Goal: Transaction & Acquisition: Download file/media

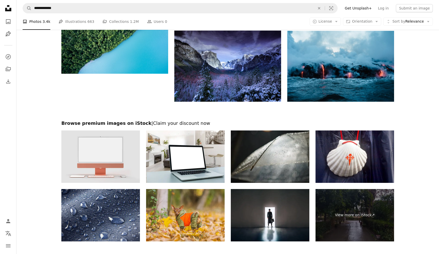
scroll to position [569, 0]
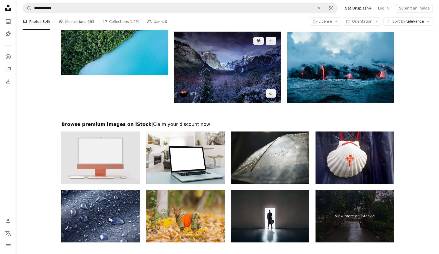
click at [264, 85] on img at bounding box center [227, 67] width 107 height 71
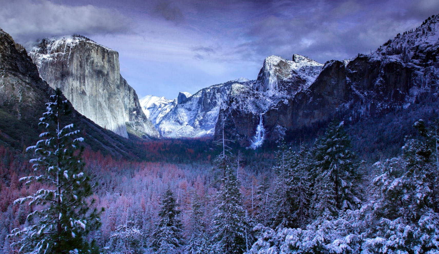
scroll to position [500, 0]
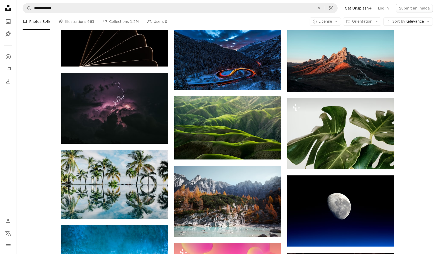
scroll to position [875, 0]
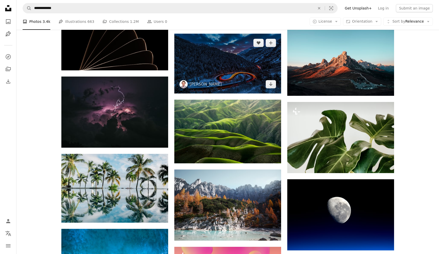
click at [216, 59] on img at bounding box center [227, 64] width 107 height 60
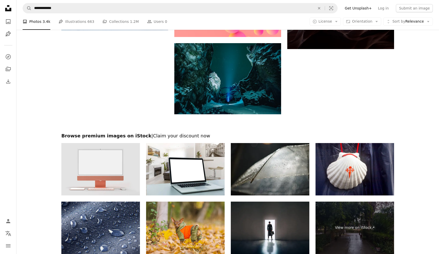
scroll to position [1154, 0]
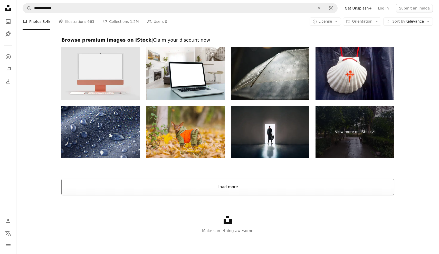
click at [229, 184] on button "Load more" at bounding box center [227, 187] width 333 height 16
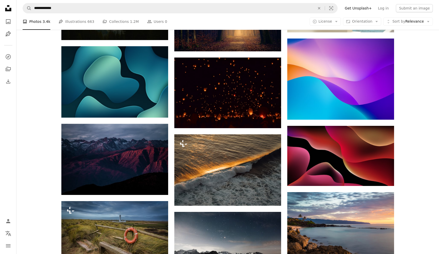
scroll to position [1448, 0]
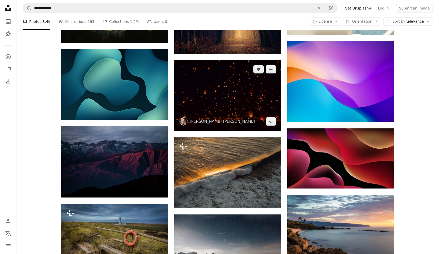
click at [238, 115] on img at bounding box center [227, 95] width 107 height 71
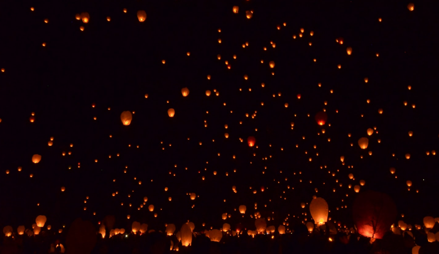
scroll to position [1439, 0]
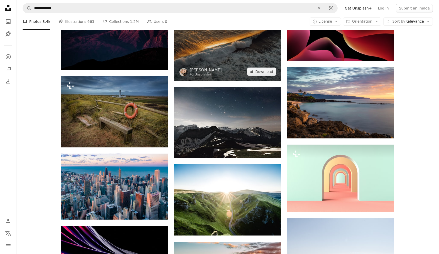
scroll to position [1524, 0]
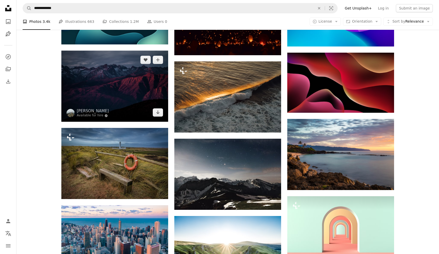
click at [151, 91] on img at bounding box center [114, 86] width 107 height 71
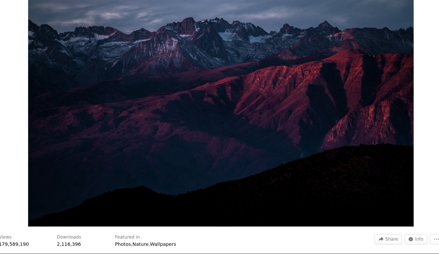
scroll to position [1475, 0]
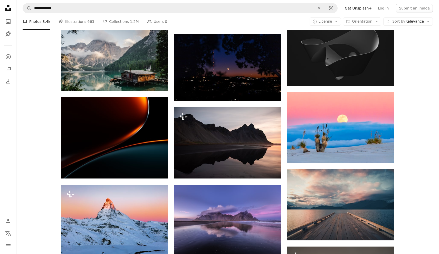
scroll to position [2059, 0]
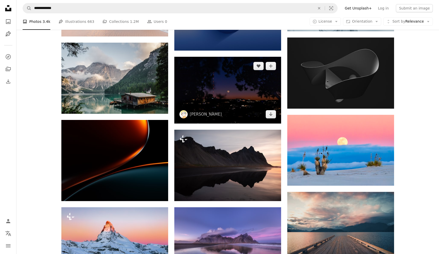
click at [215, 87] on img at bounding box center [227, 90] width 107 height 67
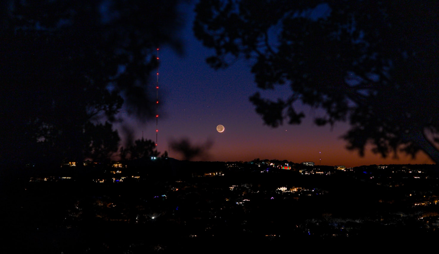
scroll to position [2025, 0]
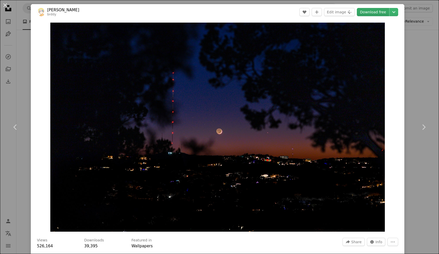
click at [376, 12] on link "Download free" at bounding box center [373, 12] width 32 height 8
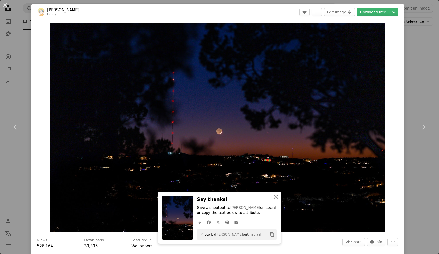
click at [278, 198] on icon "An X shape" at bounding box center [276, 197] width 6 height 6
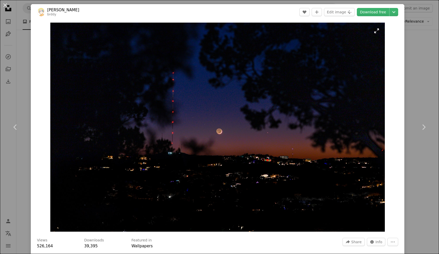
scroll to position [3, 0]
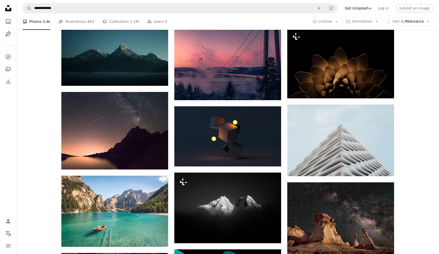
scroll to position [3137, 0]
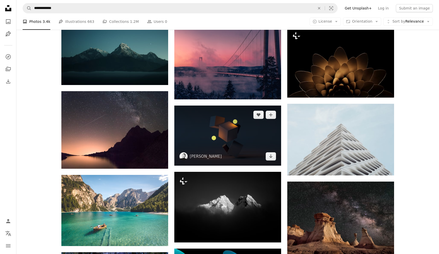
click at [264, 135] on img at bounding box center [227, 136] width 107 height 60
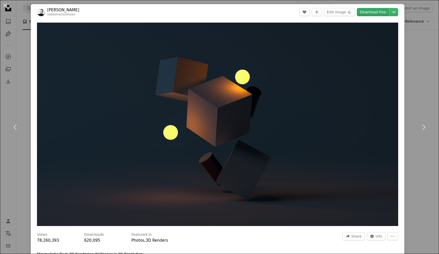
click at [373, 11] on link "Download free" at bounding box center [373, 12] width 32 height 8
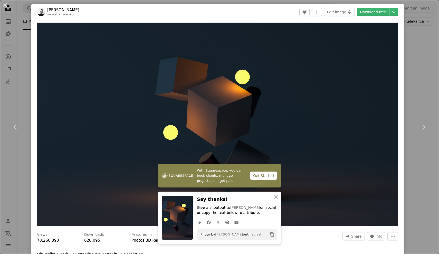
click at [171, 243] on div "Featured in Photos , 3D Renders" at bounding box center [234, 237] width 205 height 11
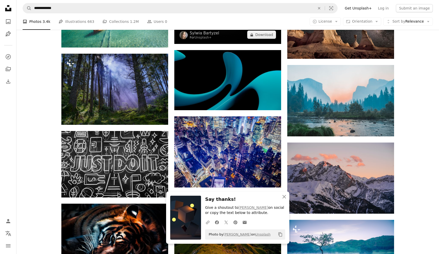
scroll to position [3364, 0]
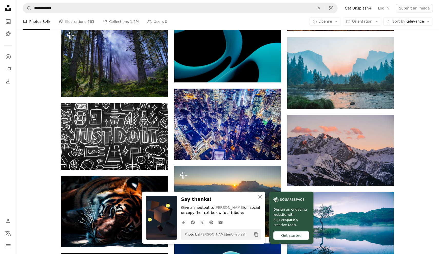
click at [261, 197] on icon "An X shape" at bounding box center [260, 197] width 6 height 6
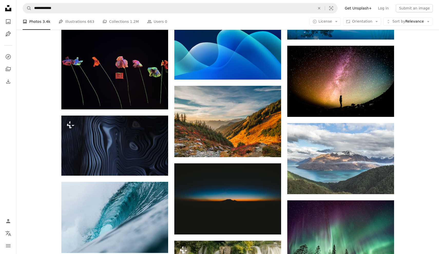
scroll to position [3586, 0]
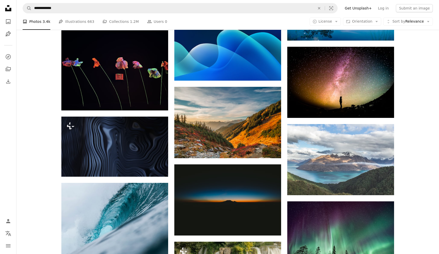
click at [261, 197] on img at bounding box center [227, 199] width 107 height 71
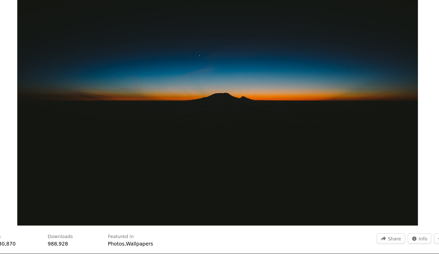
scroll to position [3560, 0]
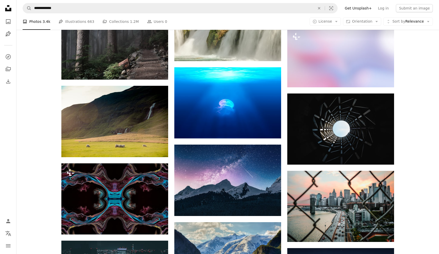
scroll to position [3840, 0]
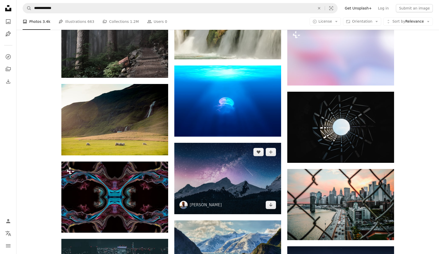
click at [266, 168] on img at bounding box center [227, 178] width 107 height 71
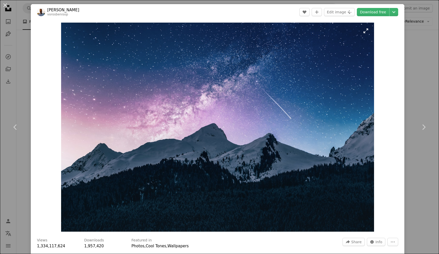
scroll to position [3811, 0]
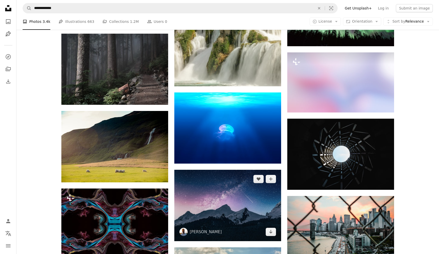
scroll to position [3840, 0]
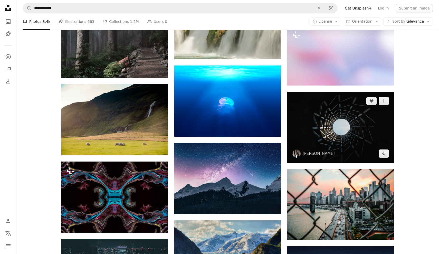
click at [319, 128] on img at bounding box center [340, 127] width 107 height 71
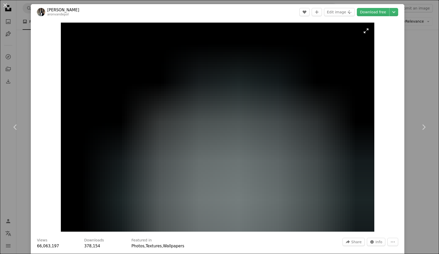
scroll to position [3816, 0]
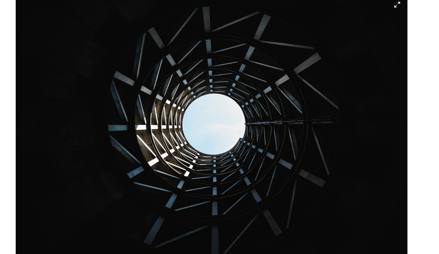
click at [321, 23] on img "Zoom in on this image" at bounding box center [218, 127] width 314 height 209
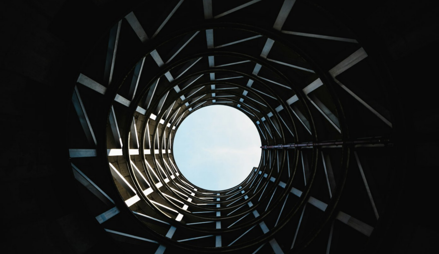
scroll to position [39, 0]
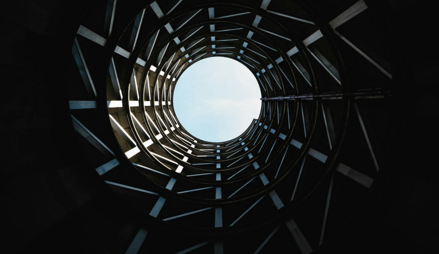
click at [252, 53] on img "Zoom out on this image" at bounding box center [220, 107] width 440 height 293
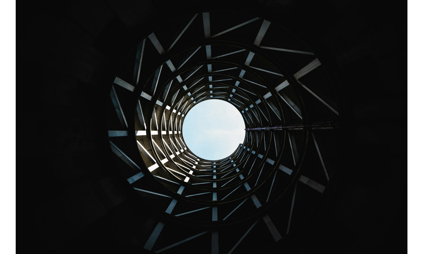
click at [252, 53] on img "Zoom in on this image" at bounding box center [218, 127] width 314 height 209
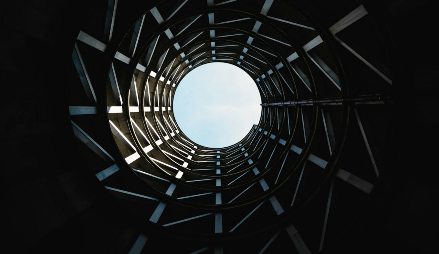
scroll to position [3825, 0]
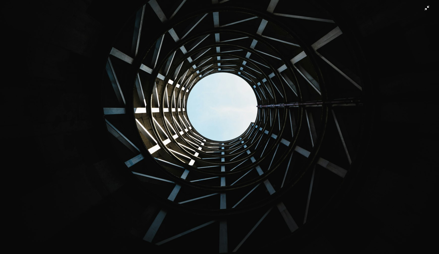
click at [425, 8] on img "Zoom out on this image" at bounding box center [220, 107] width 440 height 293
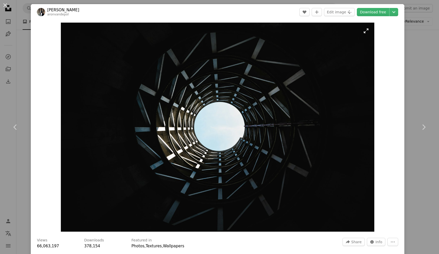
scroll to position [0, 0]
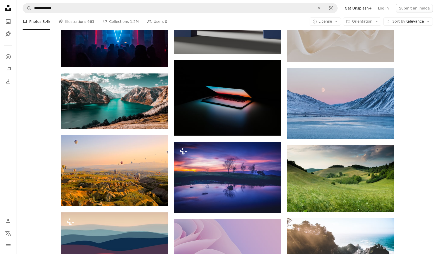
scroll to position [4851, 0]
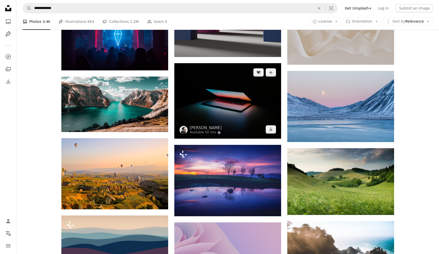
click at [186, 118] on img at bounding box center [227, 101] width 107 height 76
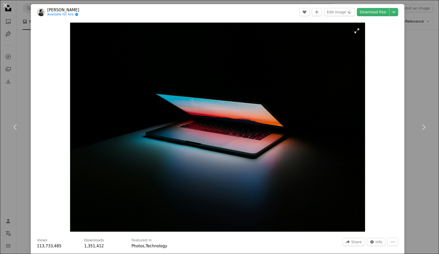
click at [359, 28] on img "Zoom in on this image" at bounding box center [217, 127] width 295 height 209
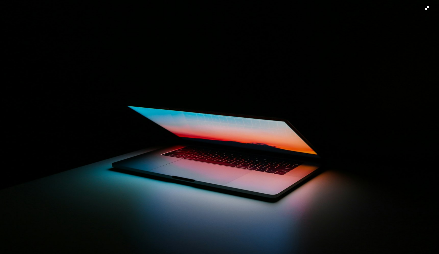
scroll to position [29, 0]
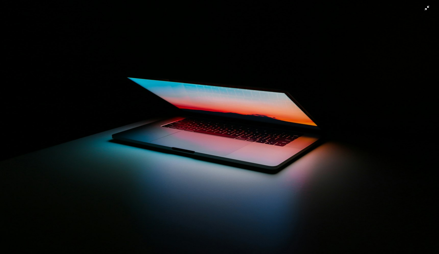
click at [429, 10] on img "Zoom out on this image" at bounding box center [220, 126] width 440 height 311
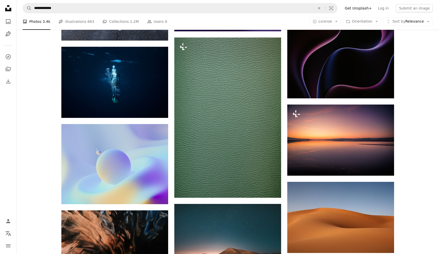
scroll to position [5277, 0]
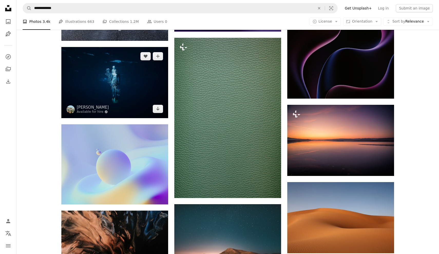
click at [84, 58] on img at bounding box center [114, 82] width 107 height 71
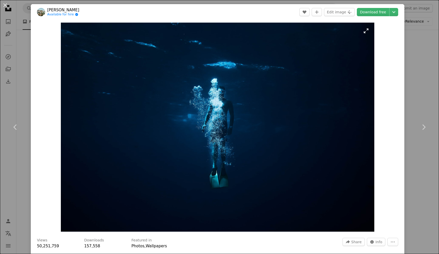
click at [365, 30] on img "Zoom in on this image" at bounding box center [218, 127] width 314 height 209
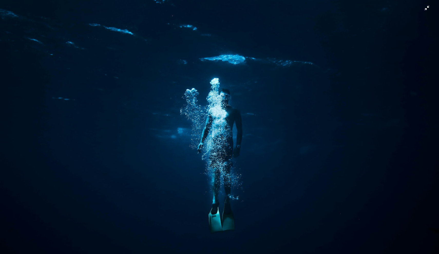
scroll to position [20, 0]
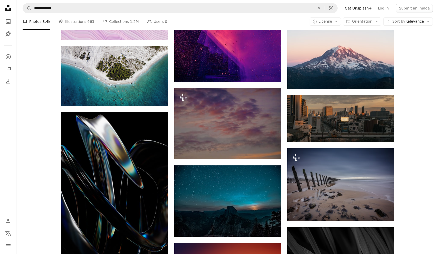
scroll to position [5750, 0]
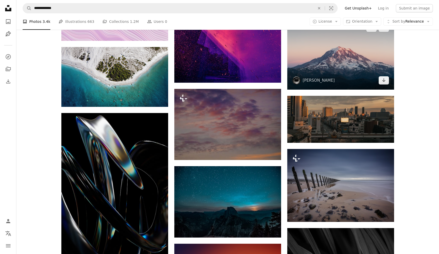
click at [334, 44] on img at bounding box center [340, 53] width 107 height 71
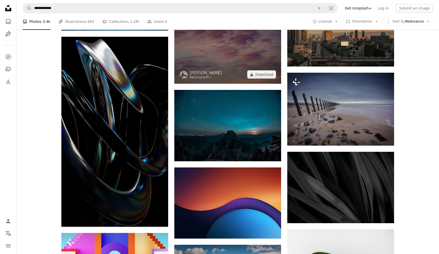
scroll to position [5833, 0]
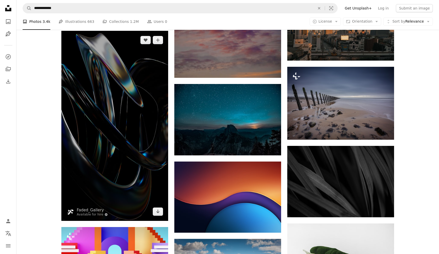
click at [67, 148] on img at bounding box center [114, 126] width 107 height 190
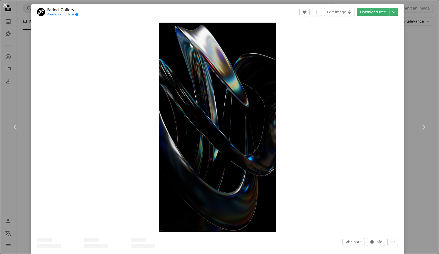
click at [85, 147] on div "Zoom in" at bounding box center [218, 127] width 374 height 214
click at [187, 44] on img "Zoom in on this image" at bounding box center [218, 127] width 118 height 209
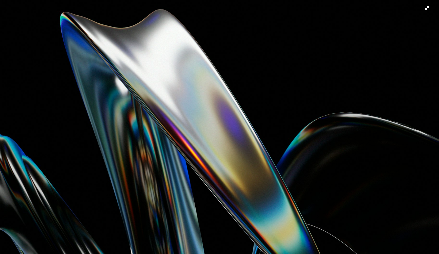
scroll to position [264, 0]
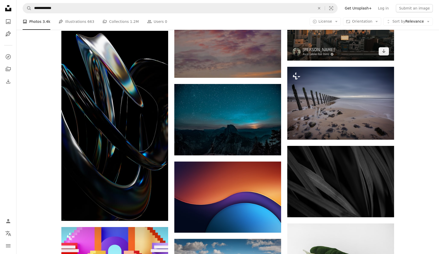
scroll to position [5866, 0]
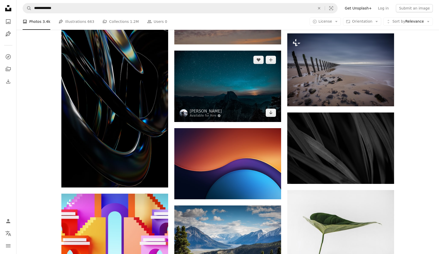
click at [248, 73] on img at bounding box center [227, 86] width 107 height 71
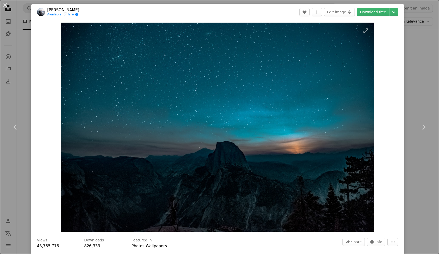
click at [368, 31] on img "Zoom in on this image" at bounding box center [217, 127] width 313 height 209
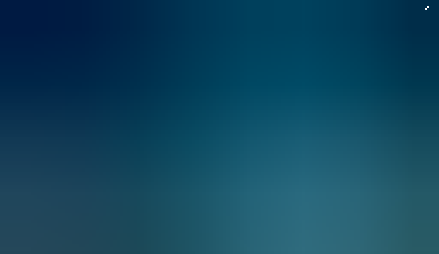
scroll to position [20, 0]
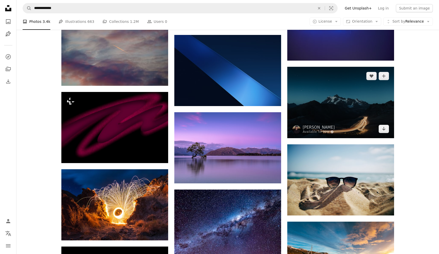
scroll to position [6644, 0]
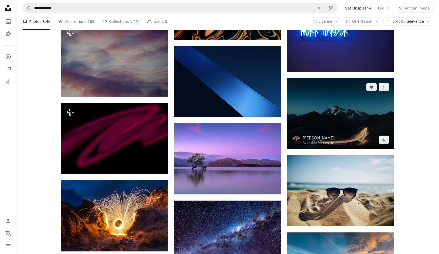
click at [319, 130] on img at bounding box center [340, 113] width 107 height 71
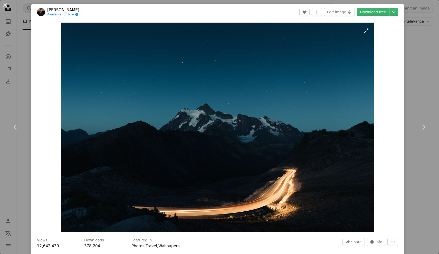
click at [369, 27] on img "Zoom in on this image" at bounding box center [218, 127] width 314 height 209
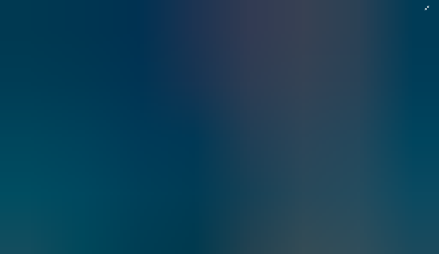
scroll to position [20, 0]
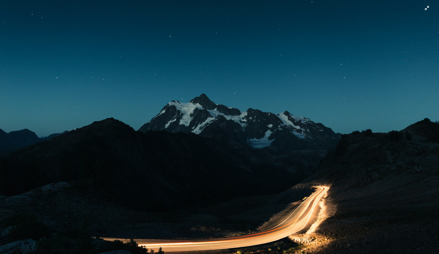
click at [367, 62] on img "Zoom out on this image" at bounding box center [220, 126] width 440 height 293
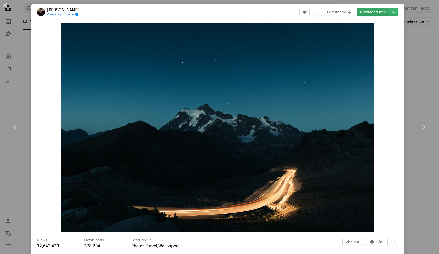
click at [377, 14] on link "Download free" at bounding box center [373, 12] width 32 height 8
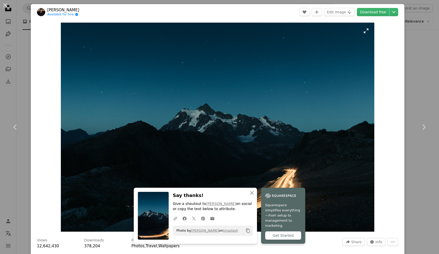
click at [331, 196] on img "Zoom in on this image" at bounding box center [218, 127] width 314 height 209
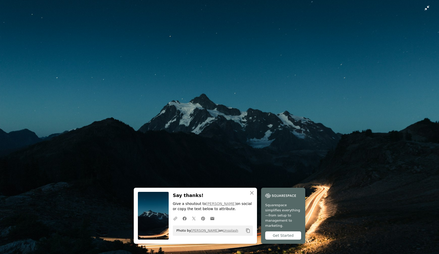
click at [326, 126] on img "Zoom out on this image" at bounding box center [220, 126] width 440 height 293
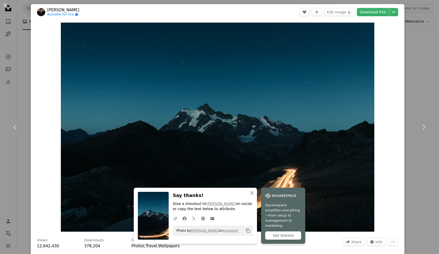
click at [326, 126] on img "Zoom in on this image" at bounding box center [218, 127] width 314 height 209
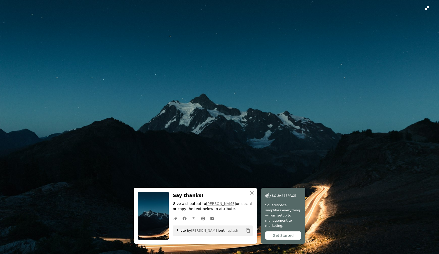
click at [324, 136] on img "Zoom out on this image" at bounding box center [220, 126] width 440 height 293
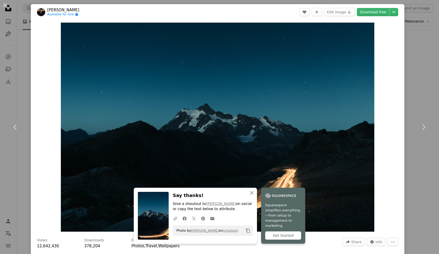
click at [324, 136] on img "Zoom in on this image" at bounding box center [218, 127] width 314 height 209
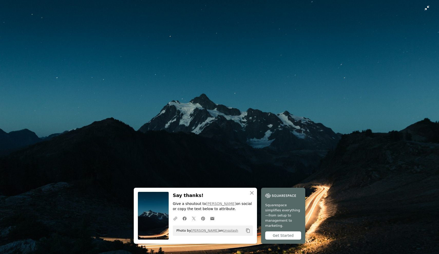
click at [324, 136] on img "Zoom out on this image" at bounding box center [220, 126] width 440 height 293
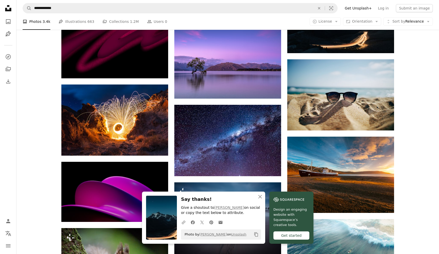
scroll to position [6740, 0]
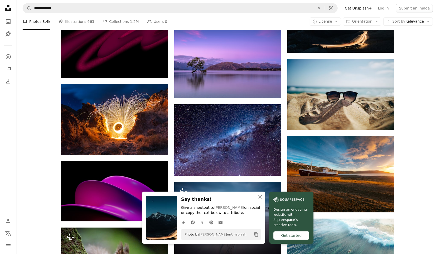
click at [259, 195] on icon "An X shape" at bounding box center [260, 197] width 6 height 6
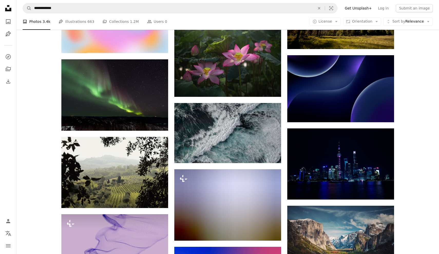
scroll to position [7053, 0]
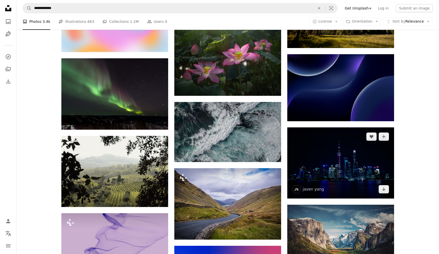
click at [329, 180] on img at bounding box center [340, 162] width 107 height 71
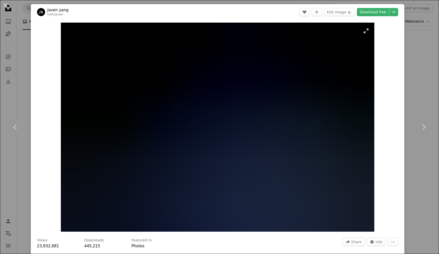
scroll to position [7046, 0]
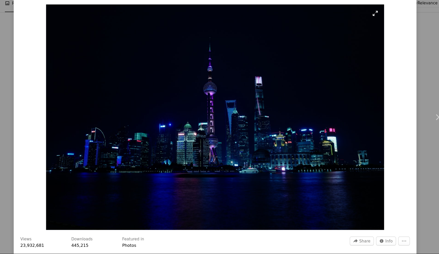
click at [346, 23] on img "Zoom in on this image" at bounding box center [218, 127] width 314 height 209
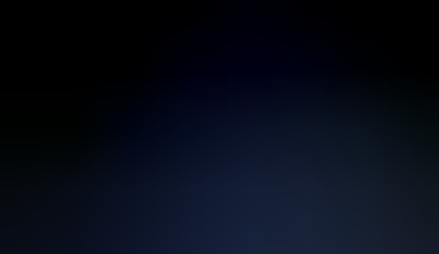
scroll to position [29, 0]
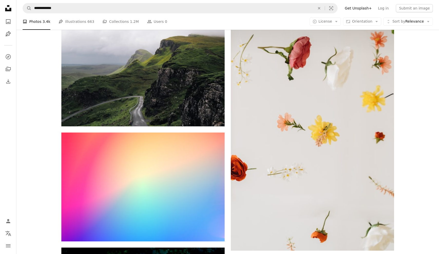
scroll to position [6941, 0]
